Goal: Information Seeking & Learning: Learn about a topic

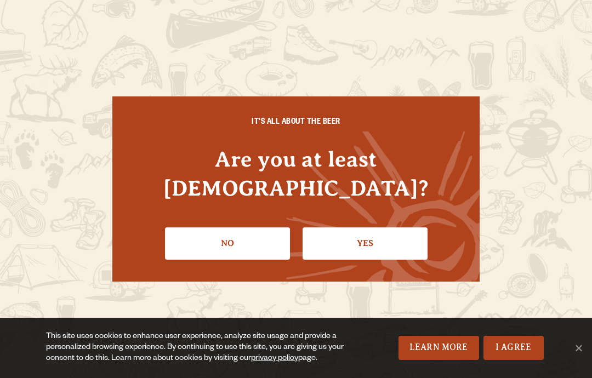
click at [375, 229] on link "Yes" at bounding box center [365, 244] width 125 height 32
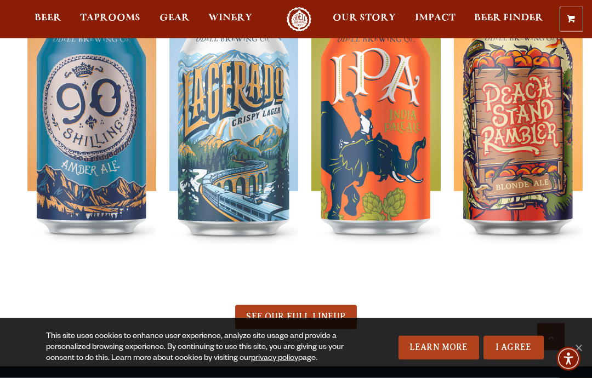
scroll to position [413, 0]
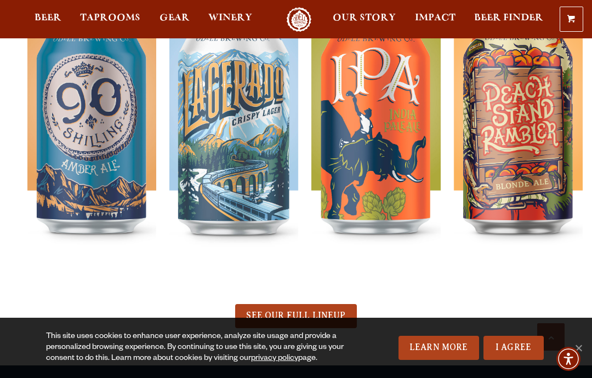
click at [505, 360] on link "I Agree" at bounding box center [514, 348] width 60 height 24
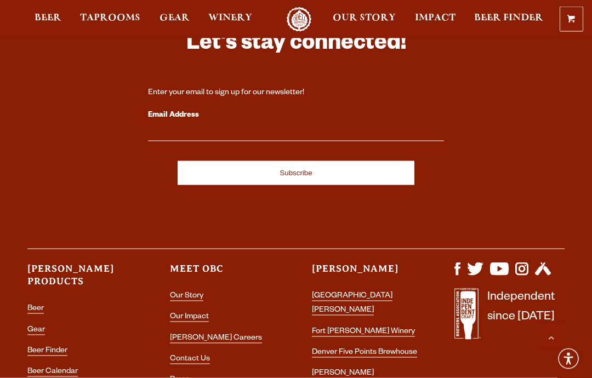
scroll to position [2823, 0]
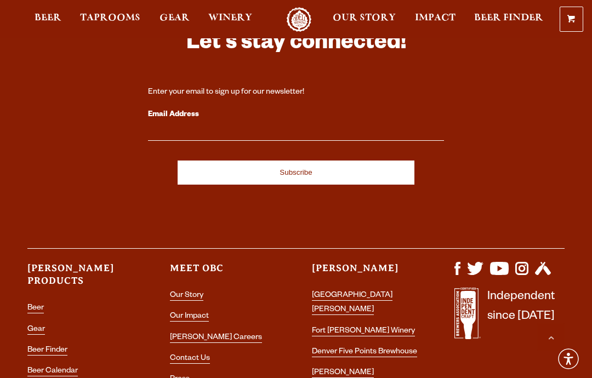
click at [63, 367] on link "Beer Calendar" at bounding box center [52, 371] width 50 height 9
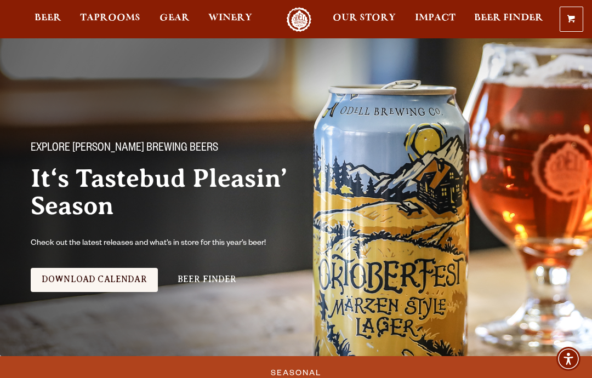
click at [116, 280] on link "Download Calendar" at bounding box center [94, 280] width 127 height 24
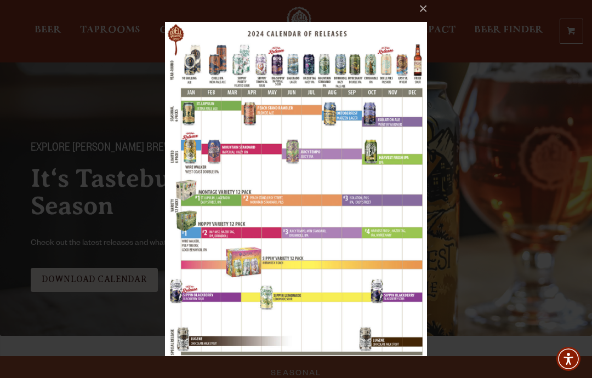
click at [420, 11] on button "×" at bounding box center [423, 8] width 22 height 22
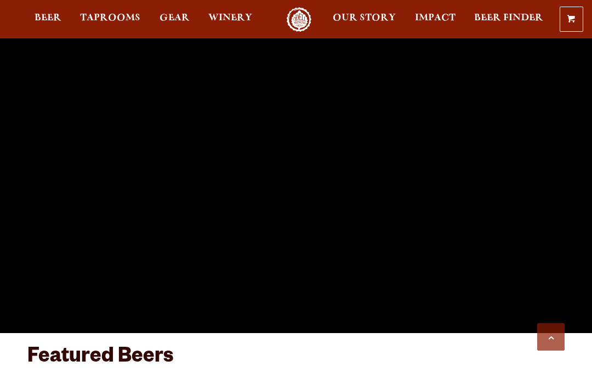
scroll to position [2867, 0]
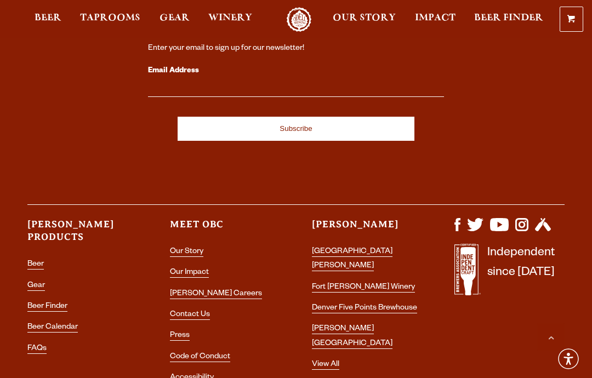
click at [374, 248] on link "[GEOGRAPHIC_DATA][PERSON_NAME]" at bounding box center [352, 260] width 81 height 24
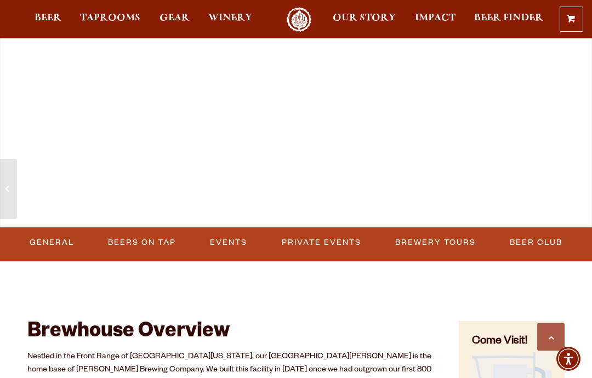
scroll to position [333, 0]
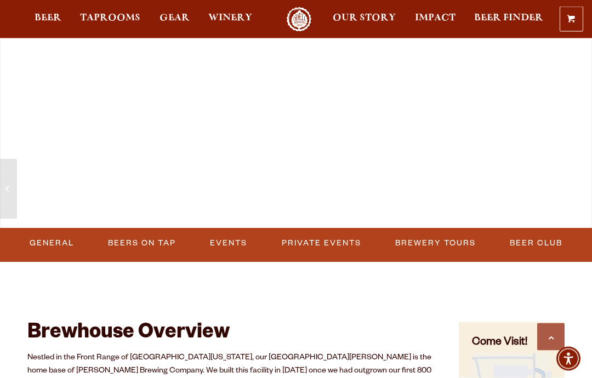
click at [58, 244] on link "General" at bounding box center [51, 243] width 53 height 25
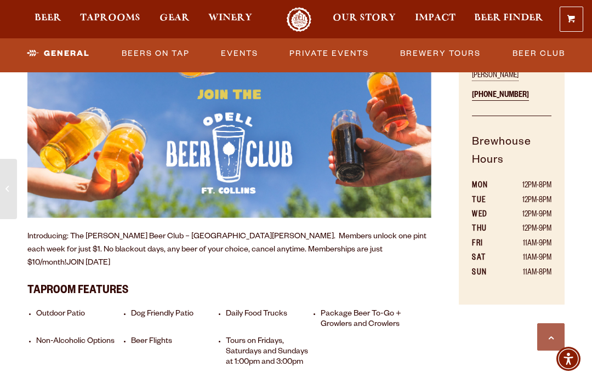
scroll to position [731, 0]
